Goal: Task Accomplishment & Management: Use online tool/utility

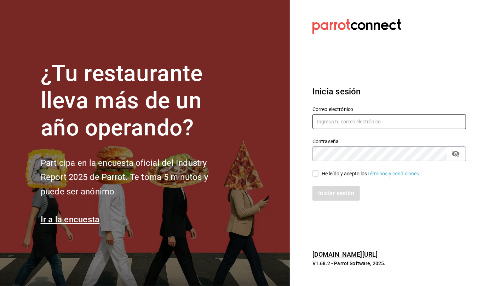
click at [352, 124] on input "text" at bounding box center [390, 121] width 154 height 15
type input "callejongourmet@gmail.com"
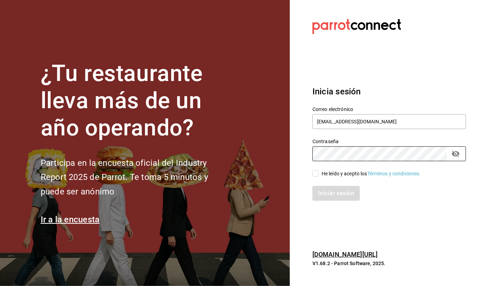
click at [316, 174] on input "He leído y acepto los Términos y condiciones." at bounding box center [316, 174] width 6 height 6
checkbox input "true"
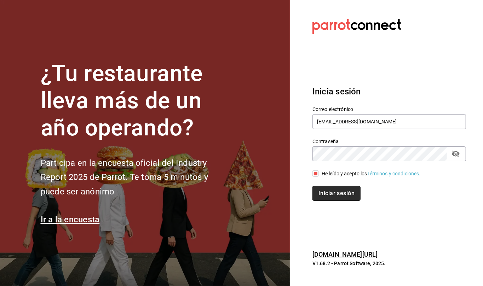
click at [330, 193] on button "Iniciar sesión" at bounding box center [337, 193] width 48 height 15
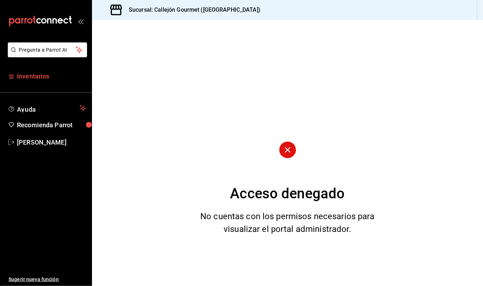
click at [25, 74] on span "Inventarios" at bounding box center [51, 77] width 69 height 10
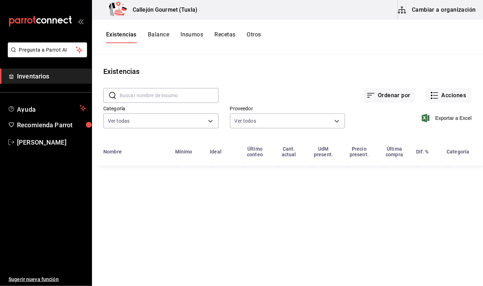
click at [254, 36] on button "Otros" at bounding box center [254, 37] width 14 height 12
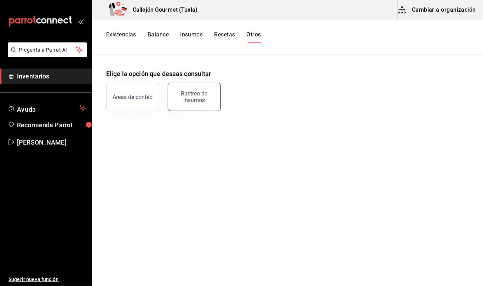
click at [191, 96] on div "Rastreo de insumos" at bounding box center [194, 96] width 44 height 13
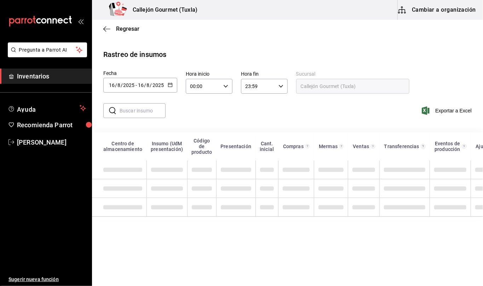
click at [169, 85] on icon "button" at bounding box center [170, 85] width 5 height 5
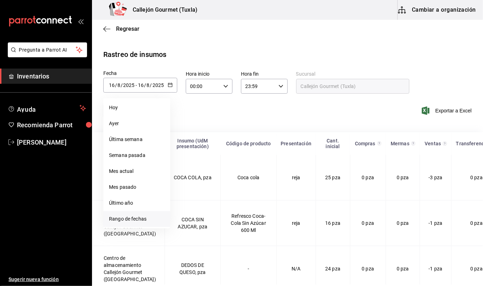
click at [145, 217] on li "Rango de fechas" at bounding box center [136, 219] width 67 height 16
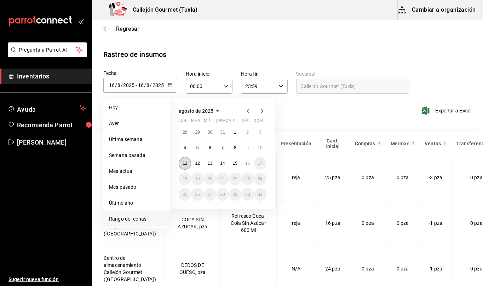
click at [186, 165] on abbr "11" at bounding box center [185, 163] width 5 height 5
drag, startPoint x: 186, startPoint y: 164, endPoint x: 198, endPoint y: 163, distance: 11.4
click at [198, 163] on div "28 29 30 31 1 2 3 4 5 6 7 8 9 10 11 12 13 14 15 16 17 18 19 20 21 22 23 24 25 2…" at bounding box center [223, 163] width 88 height 75
click at [198, 163] on abbr "12" at bounding box center [197, 163] width 5 height 5
type input "[DATE]"
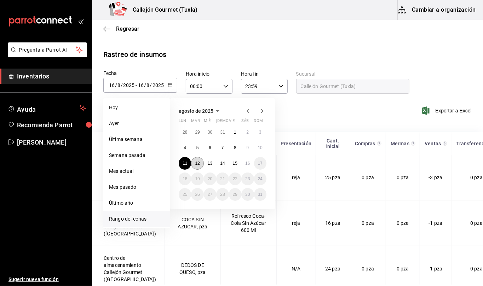
type input "11"
type input "[DATE]"
type input "12"
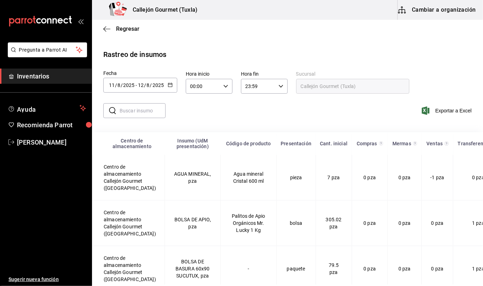
click at [145, 113] on input "text" at bounding box center [143, 111] width 46 height 14
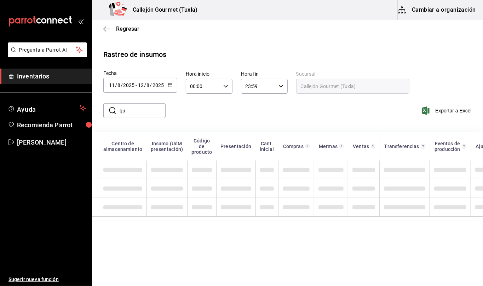
type input "q"
type input "s"
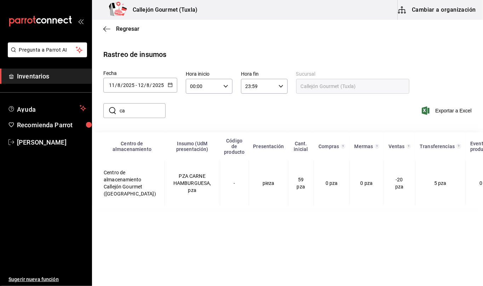
type input "c"
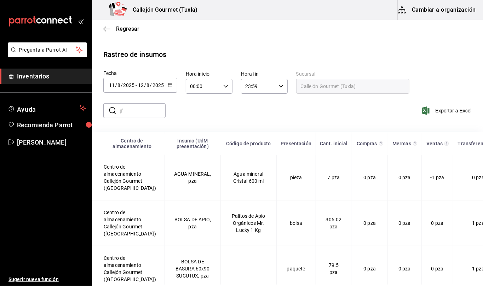
type input "p"
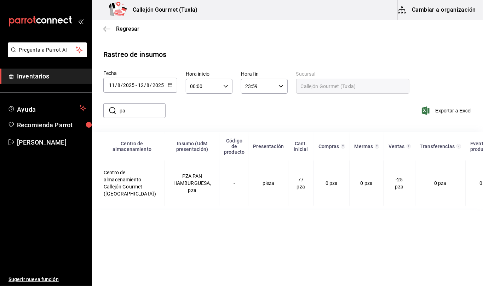
type input "p"
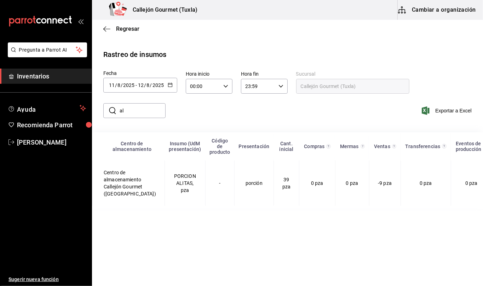
type input "a"
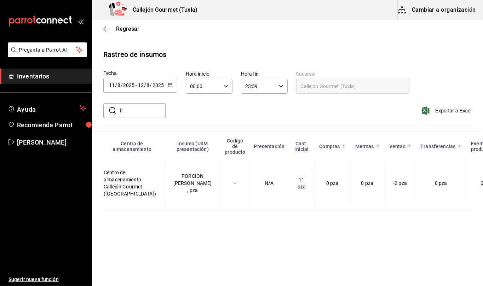
type input "f"
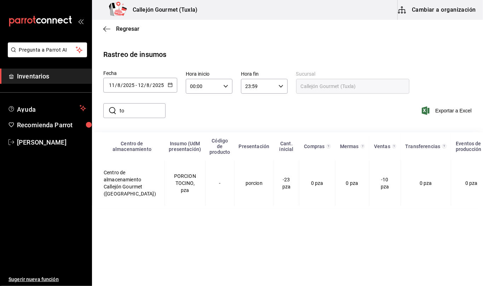
type input "t"
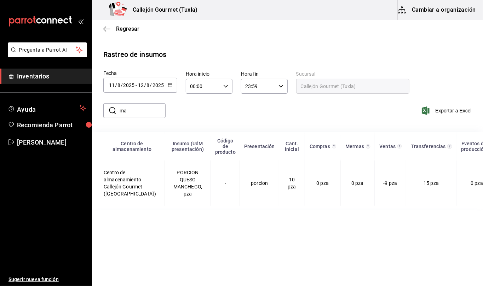
type input "m"
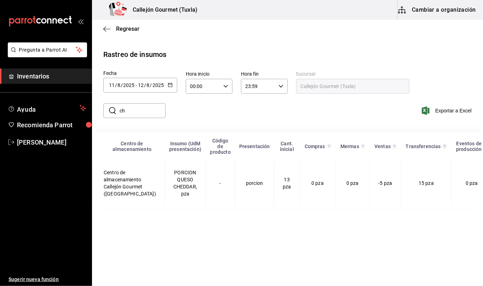
type input "c"
type input "p"
type input "c"
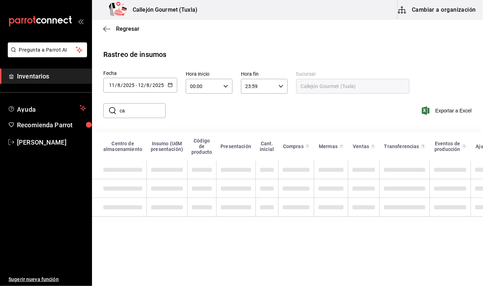
type input "c"
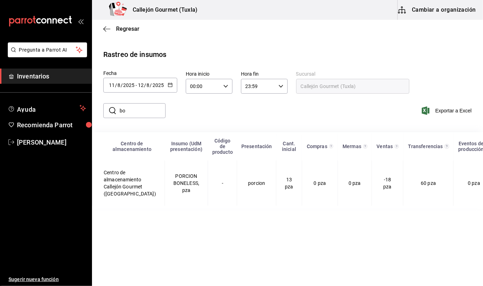
type input "b"
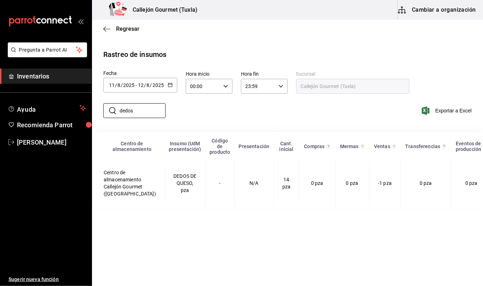
type input "dedos"
